Goal: Transaction & Acquisition: Subscribe to service/newsletter

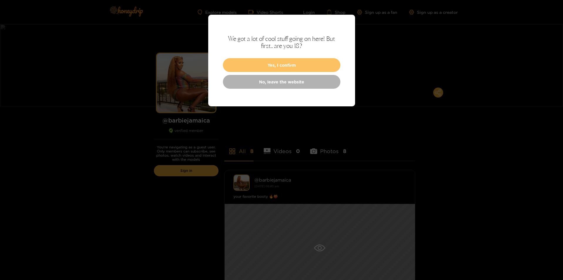
click at [289, 60] on button "Yes, I confirm" at bounding box center [281, 65] width 117 height 14
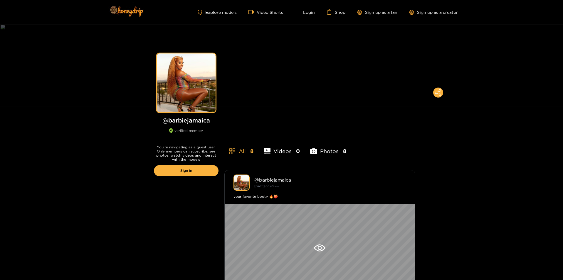
scroll to position [245, 0]
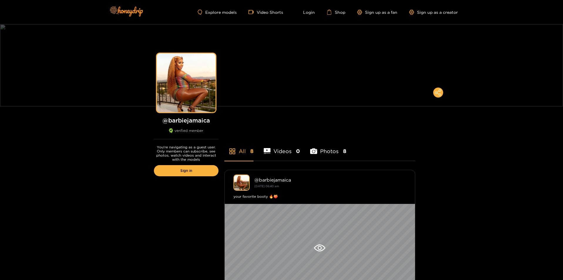
click at [228, 7] on div "Explore models Video Shorts Login Shop Sign up as a fan Sign up as a creator" at bounding box center [281, 12] width 352 height 24
click at [228, 8] on div "Explore models Video Shorts Login Shop Sign up as a fan Sign up as a creator" at bounding box center [281, 12] width 352 height 24
click at [230, 14] on link "Explore models" at bounding box center [217, 12] width 39 height 5
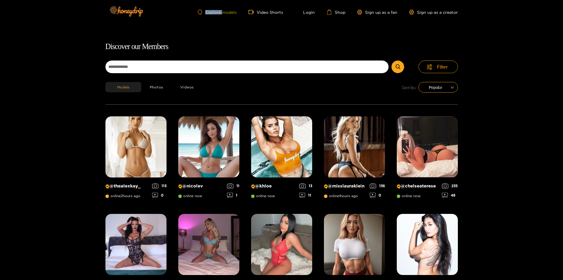
scroll to position [38, 0]
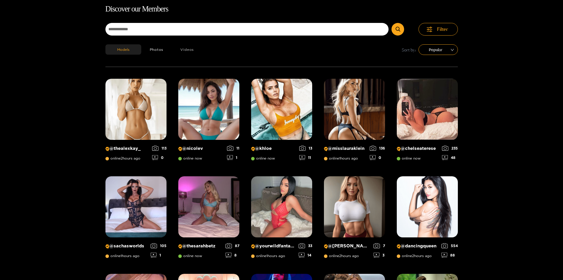
click at [185, 53] on button "Videos" at bounding box center [187, 49] width 31 height 10
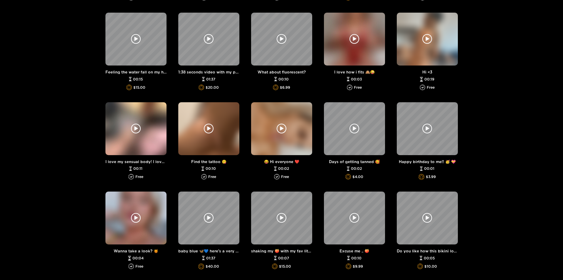
scroll to position [38, 0]
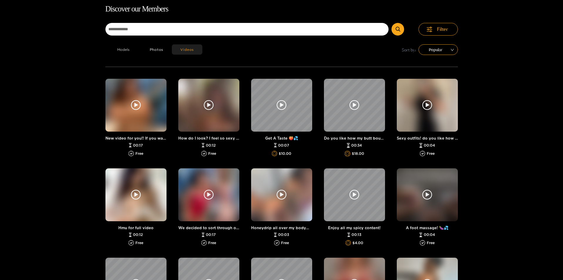
click at [121, 46] on button "Models" at bounding box center [123, 49] width 36 height 10
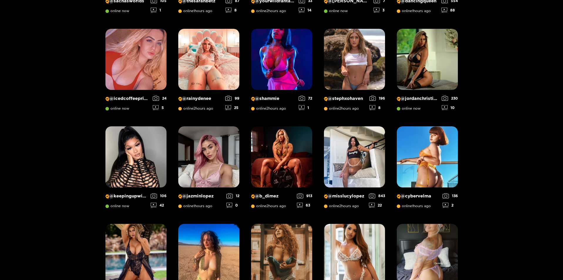
scroll to position [38, 0]
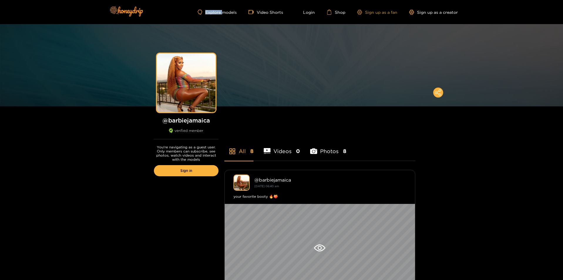
click at [381, 11] on link "Sign up as a fan" at bounding box center [377, 12] width 40 height 5
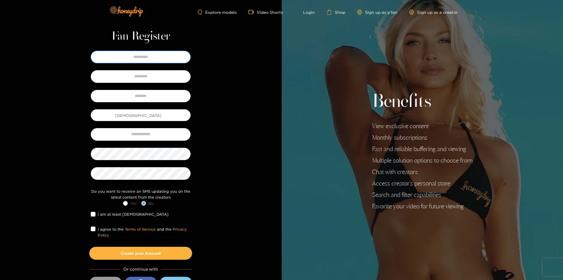
click at [152, 53] on input "text" at bounding box center [141, 57] width 100 height 12
type input "******"
click at [146, 77] on input "text" at bounding box center [141, 76] width 100 height 12
type input "*****"
click at [142, 94] on input "text" at bounding box center [141, 96] width 100 height 12
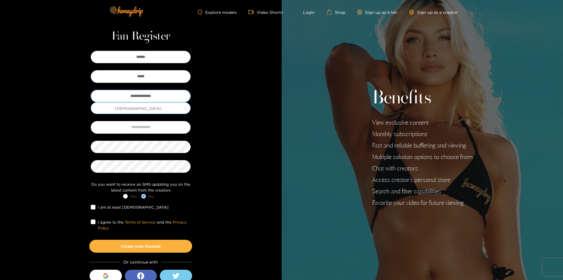
click at [144, 112] on span "[DEMOGRAPHIC_DATA]" at bounding box center [140, 108] width 99 height 8
type input "**********"
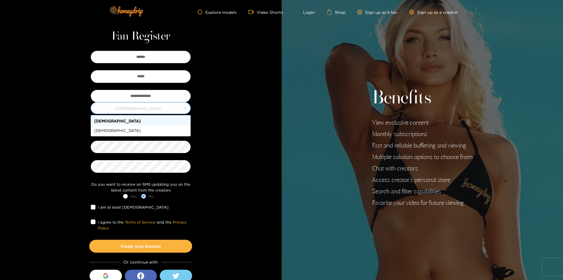
click at [139, 117] on div "[DEMOGRAPHIC_DATA]" at bounding box center [141, 120] width 100 height 9
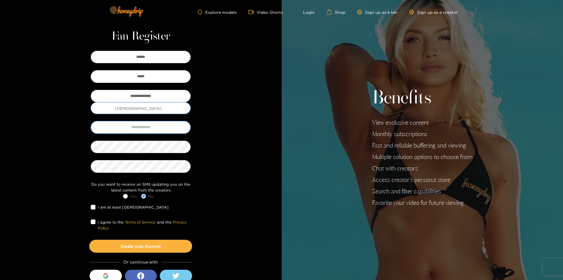
click at [166, 130] on input "text" at bounding box center [141, 127] width 100 height 12
paste input "**********"
click at [120, 125] on input "**********" at bounding box center [141, 127] width 100 height 12
type input "**********"
click at [92, 219] on label "I agree to the Terms of Service and the Privacy Policy" at bounding box center [141, 225] width 100 height 12
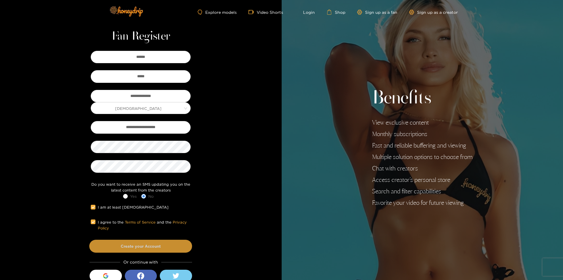
click at [164, 240] on button "Create your Account" at bounding box center [140, 245] width 103 height 13
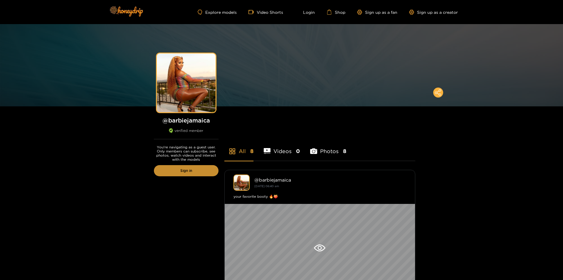
click at [181, 167] on link "Sign in" at bounding box center [186, 170] width 65 height 11
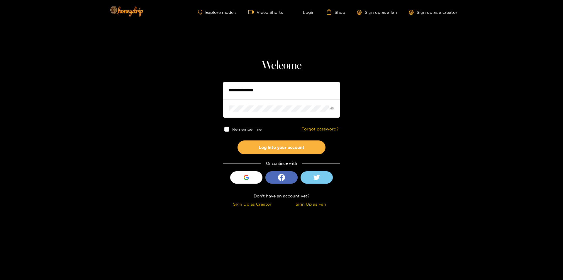
click at [277, 89] on input "text" at bounding box center [281, 91] width 117 height 18
type input "**********"
click at [238, 140] on button "Log into your account" at bounding box center [282, 147] width 88 height 14
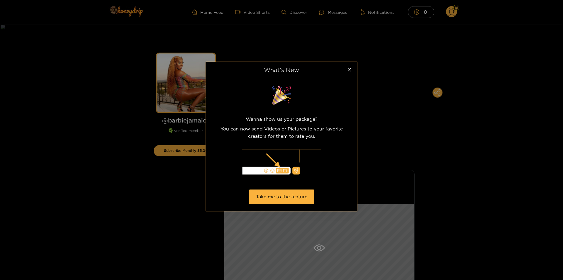
click at [530, 232] on div "What's New Wanna show us your package? You can now send Videos or Pictures to y…" at bounding box center [281, 140] width 563 height 280
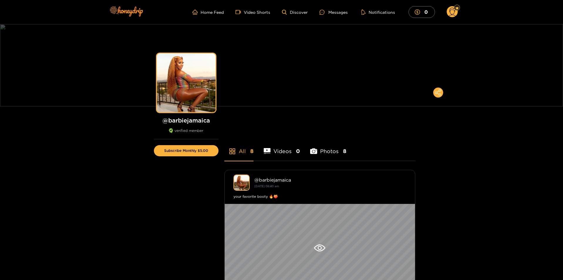
click at [455, 11] on icon at bounding box center [451, 13] width 7 height 10
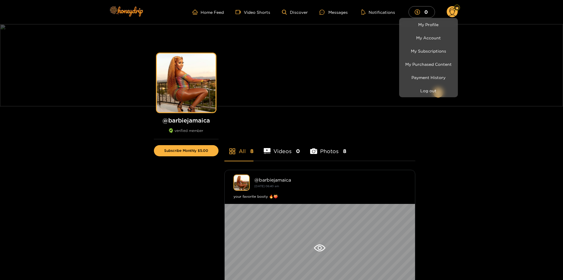
click at [455, 11] on div at bounding box center [281, 140] width 563 height 280
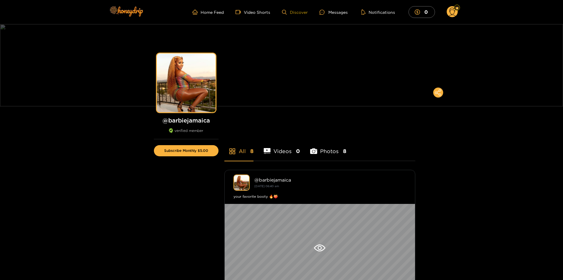
click at [294, 11] on link "Discover" at bounding box center [295, 12] width 26 height 5
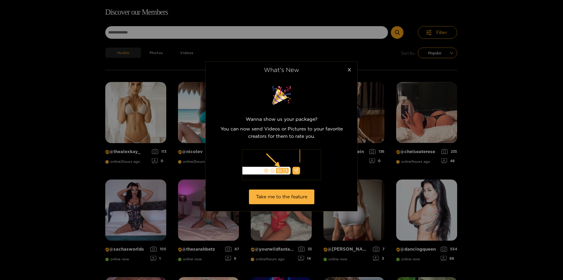
scroll to position [38, 0]
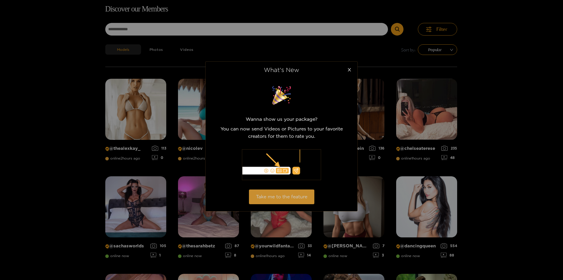
click at [284, 198] on button "Take me to the feature" at bounding box center [281, 196] width 65 height 14
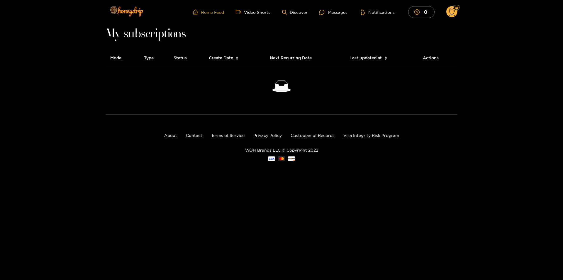
click at [212, 13] on link "Home Feed" at bounding box center [208, 11] width 31 height 5
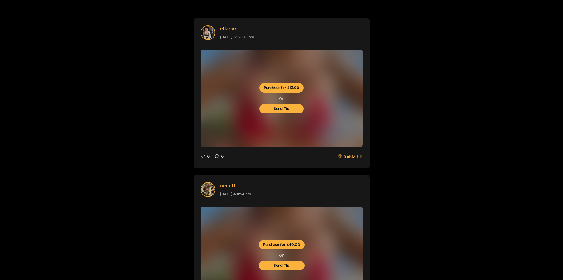
scroll to position [490, 0]
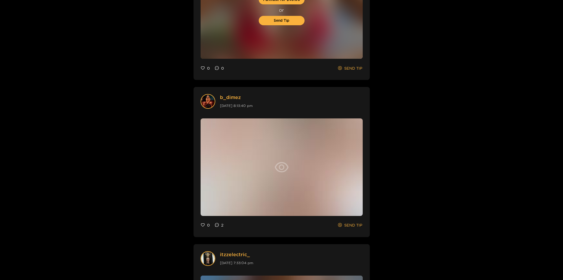
click at [291, 176] on div at bounding box center [281, 166] width 162 height 97
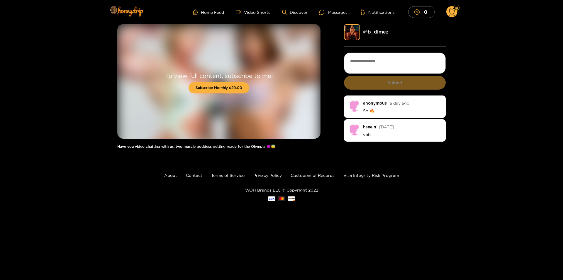
click at [288, 15] on ul "Home Feed Video Shorts Discover Messages Notifications 0" at bounding box center [325, 12] width 265 height 12
click at [291, 11] on link "Discover" at bounding box center [295, 12] width 26 height 5
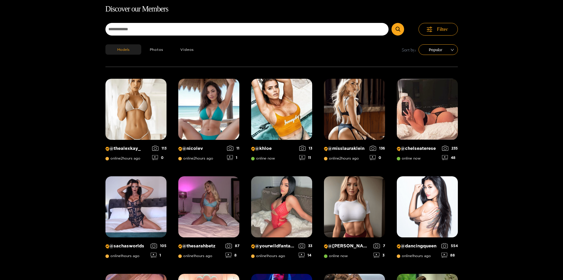
scroll to position [282, 0]
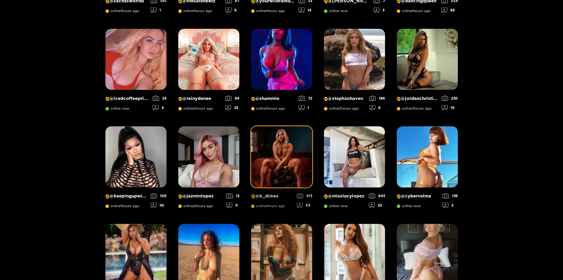
click at [304, 171] on img at bounding box center [281, 156] width 61 height 61
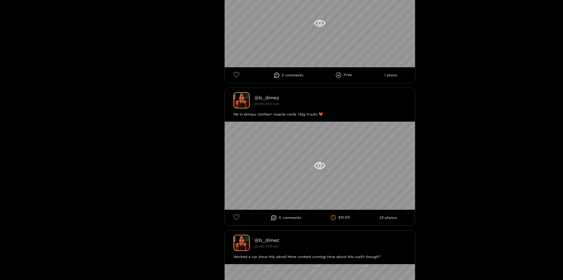
scroll to position [490, 0]
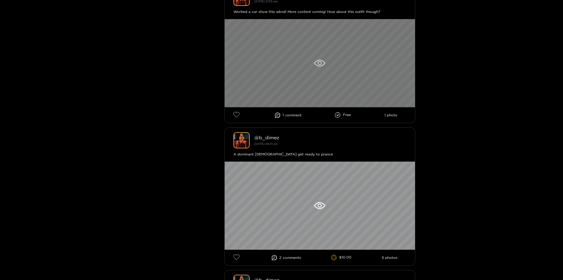
click at [396, 49] on div at bounding box center [320, 63] width 190 height 88
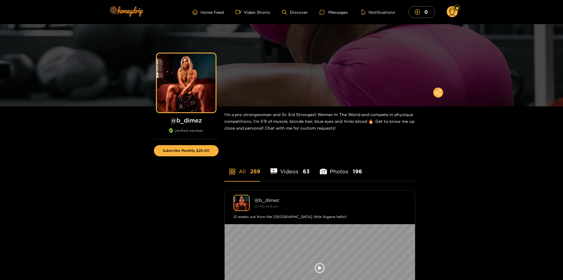
click at [328, 174] on li "Photos 196" at bounding box center [341, 167] width 42 height 26
click at [305, 166] on li "Videos 63" at bounding box center [289, 167] width 39 height 26
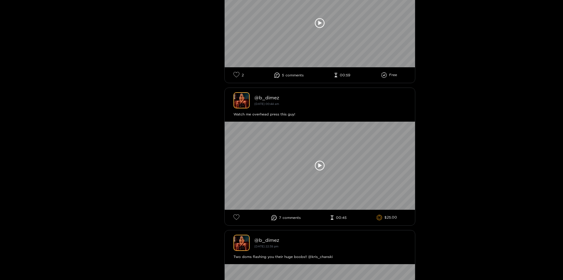
click at [383, 75] on icon at bounding box center [384, 75] width 3 height 2
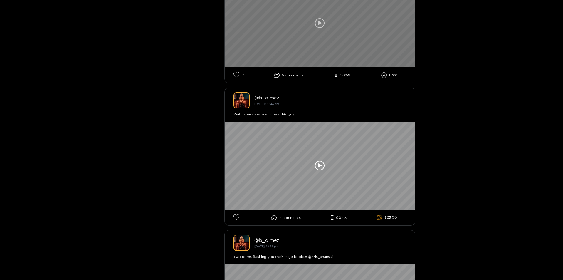
click at [360, 42] on div at bounding box center [320, 23] width 190 height 88
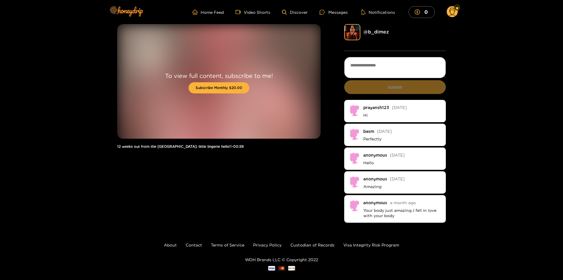
click at [220, 15] on ul "Home Feed Video Shorts Discover Messages Notifications 0" at bounding box center [324, 12] width 265 height 12
click at [219, 12] on link "Home Feed" at bounding box center [207, 11] width 31 height 5
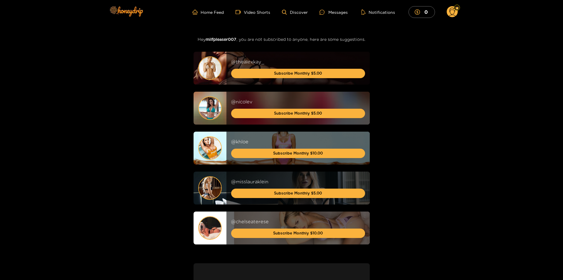
click at [447, 14] on circle at bounding box center [451, 11] width 11 height 11
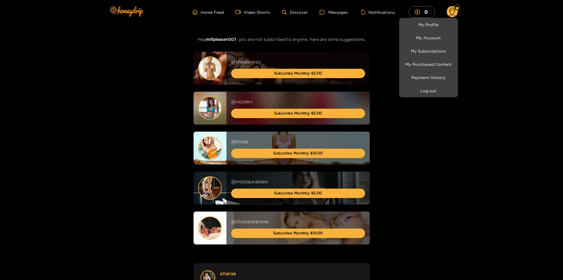
click at [447, 14] on div at bounding box center [281, 140] width 563 height 280
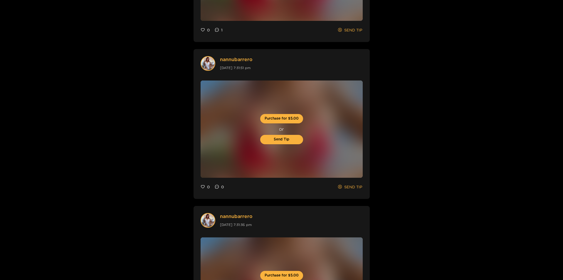
scroll to position [1631, 0]
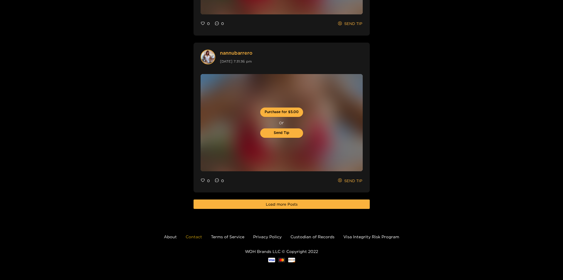
click at [200, 234] on link "Contact" at bounding box center [193, 236] width 16 height 4
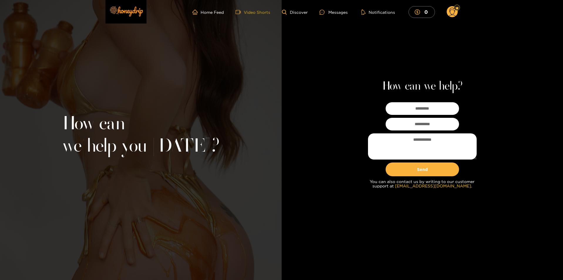
click at [248, 11] on link "Video Shorts" at bounding box center [252, 11] width 35 height 5
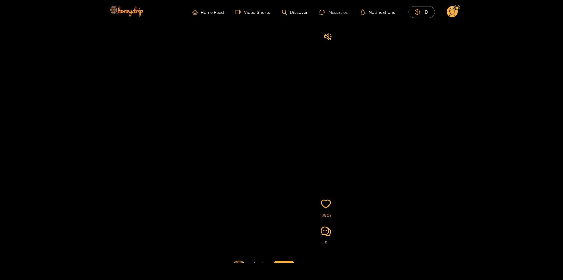
click at [332, 37] on video at bounding box center [282, 164] width 112 height 274
click at [327, 37] on div at bounding box center [327, 37] width 7 height 9
click at [448, 17] on icon at bounding box center [451, 12] width 11 height 12
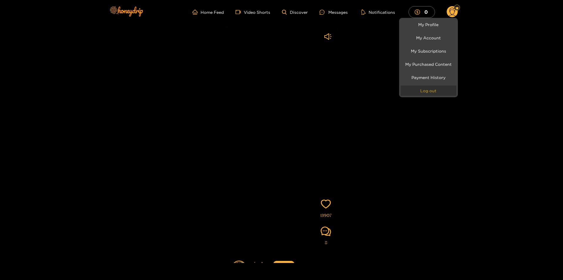
click at [424, 90] on button "Log out" at bounding box center [428, 90] width 56 height 10
